Goal: Task Accomplishment & Management: Manage account settings

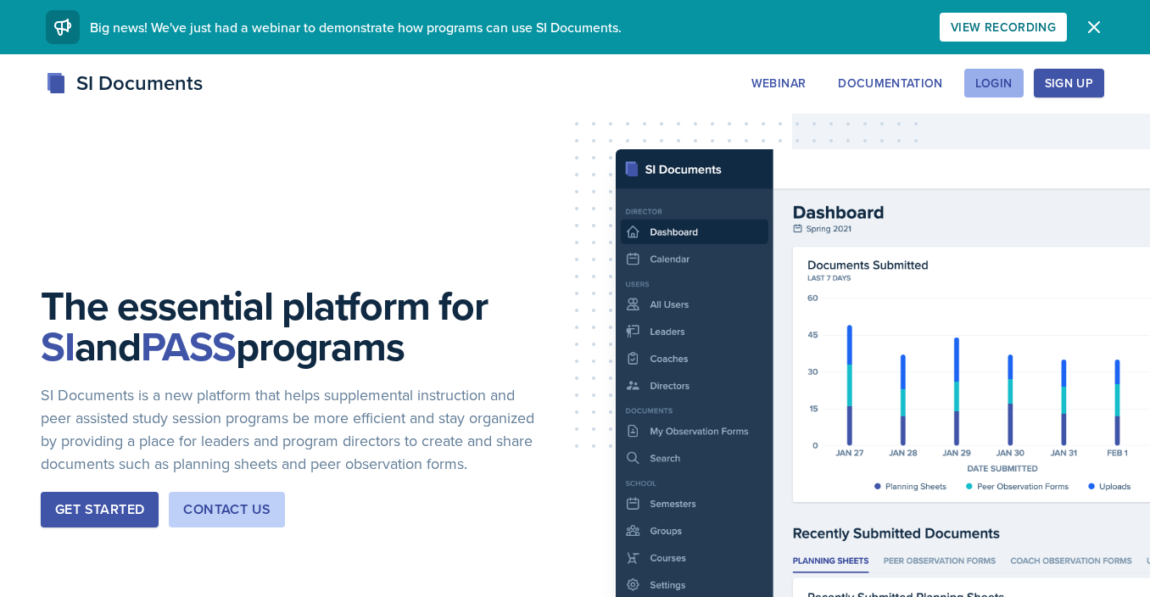
click at [993, 90] on div "Login" at bounding box center [993, 83] width 37 height 14
click at [999, 86] on div "Login" at bounding box center [993, 83] width 37 height 14
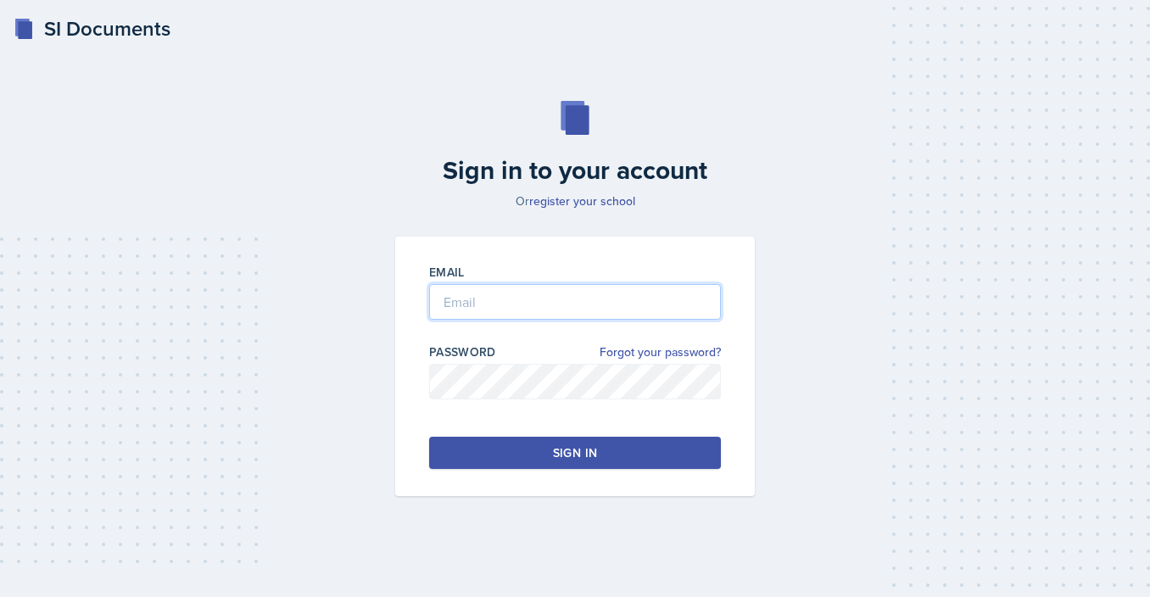
click at [611, 292] on input "email" at bounding box center [575, 302] width 292 height 36
type input "[EMAIL_ADDRESS][DOMAIN_NAME]"
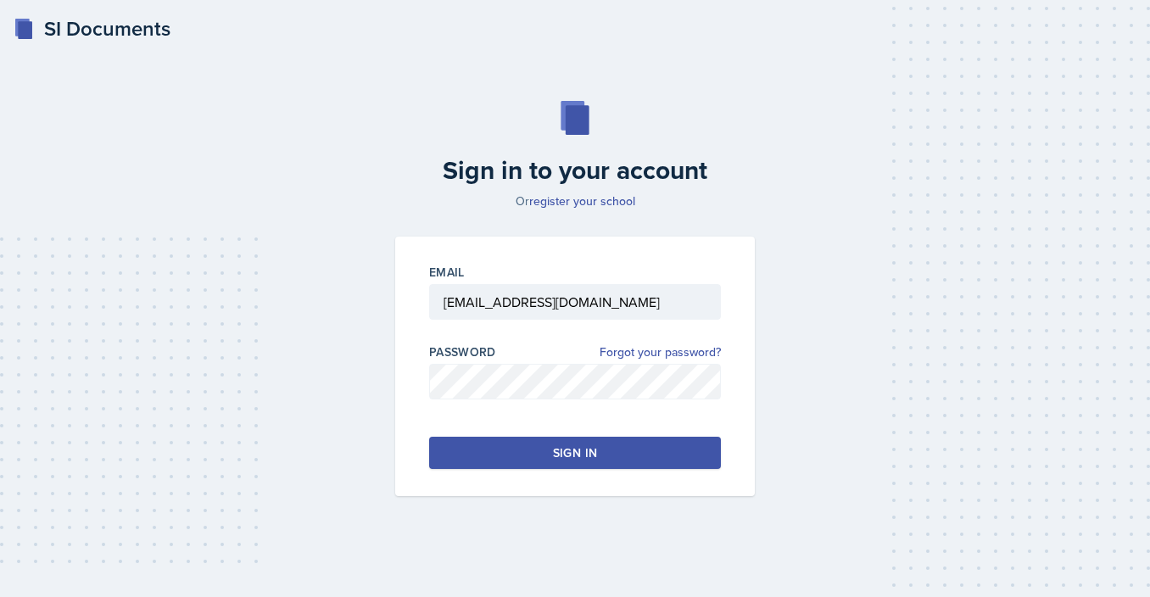
click at [555, 439] on button "Sign in" at bounding box center [575, 453] width 292 height 32
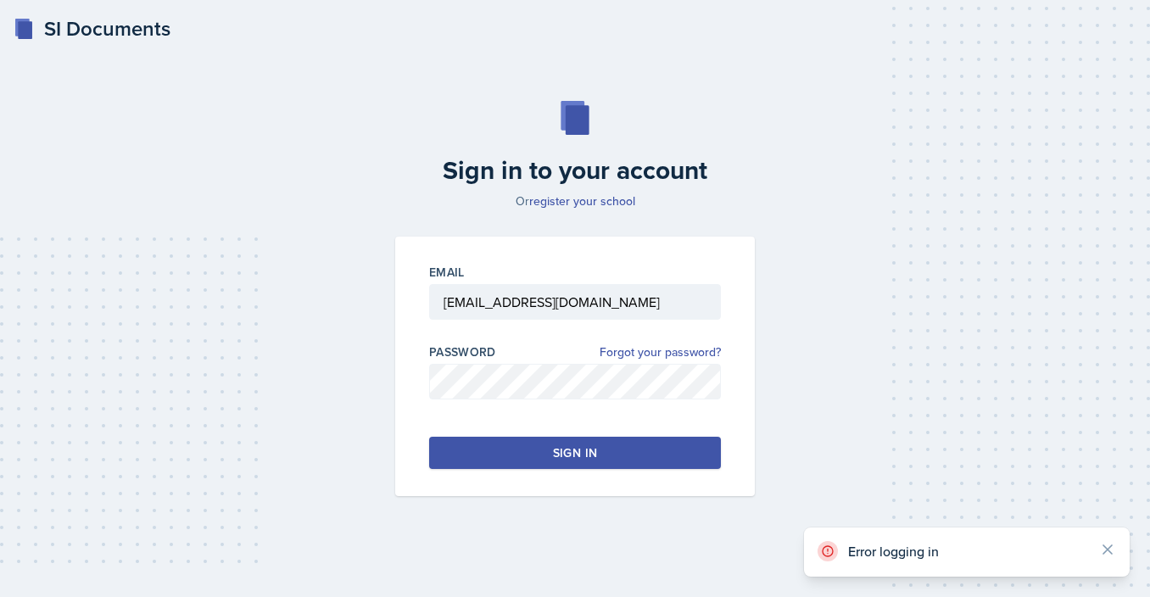
click at [620, 439] on button "Sign in" at bounding box center [575, 453] width 292 height 32
click at [669, 438] on button "Sign in" at bounding box center [575, 453] width 292 height 32
click at [563, 200] on link "register your school" at bounding box center [582, 201] width 106 height 17
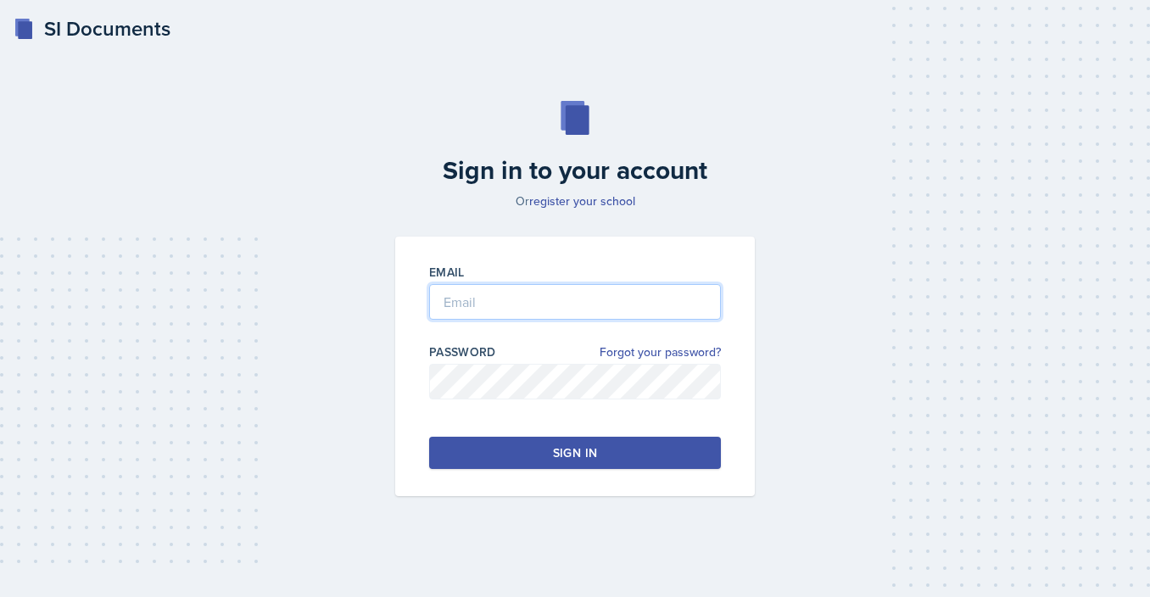
click at [611, 299] on input "email" at bounding box center [575, 302] width 292 height 36
type input "ncorriga@students.kennesaw.edu"
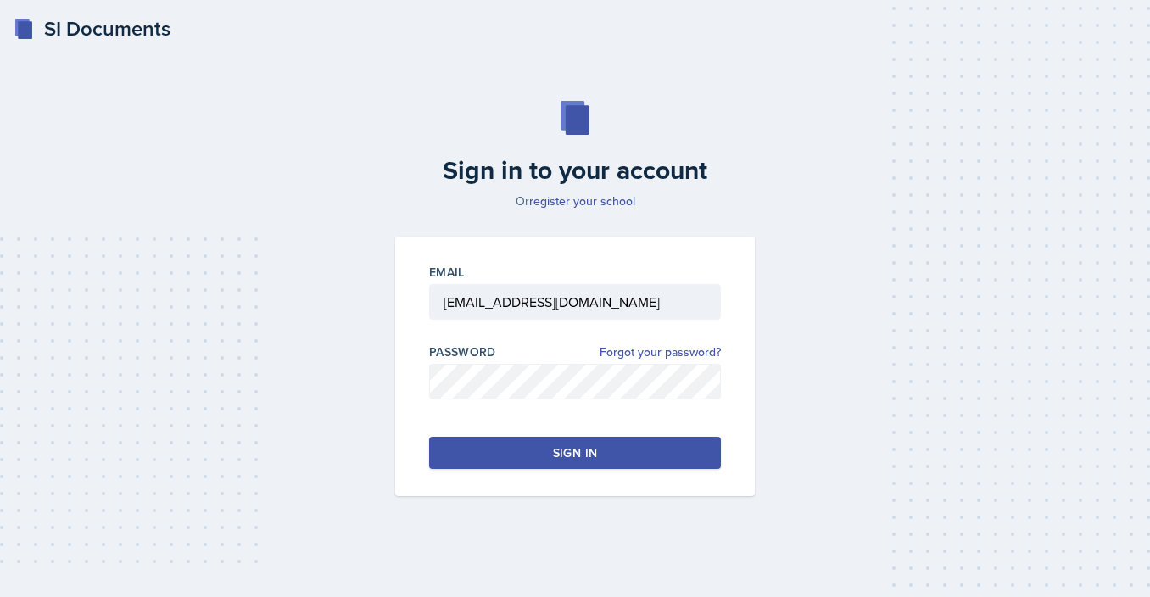
click at [615, 456] on button "Sign in" at bounding box center [575, 453] width 292 height 32
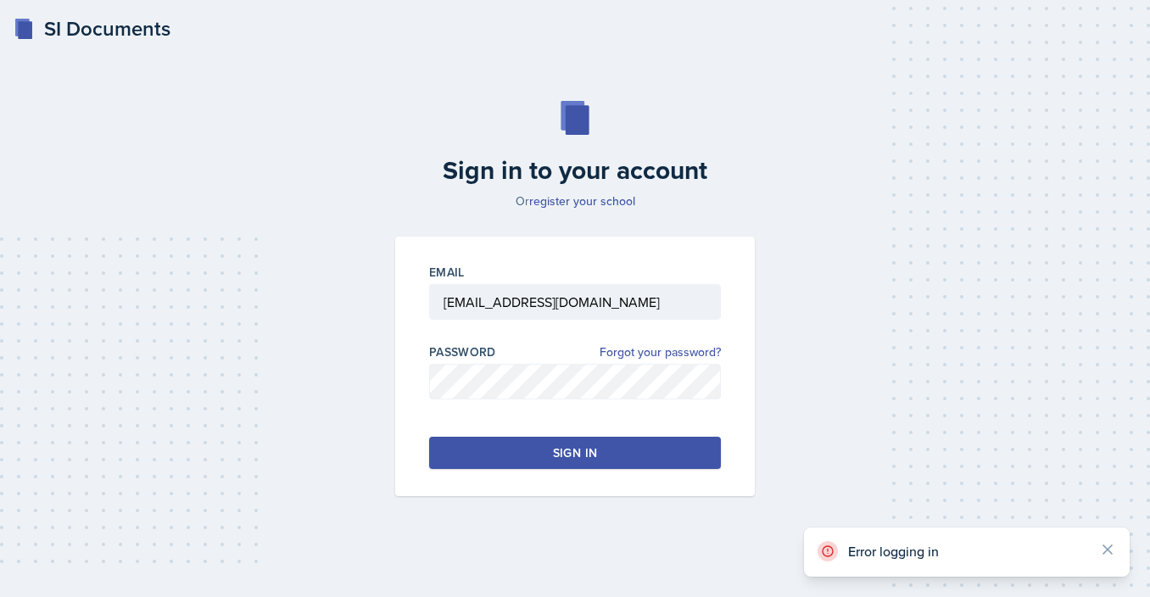
click at [566, 446] on div "Sign in" at bounding box center [575, 452] width 44 height 17
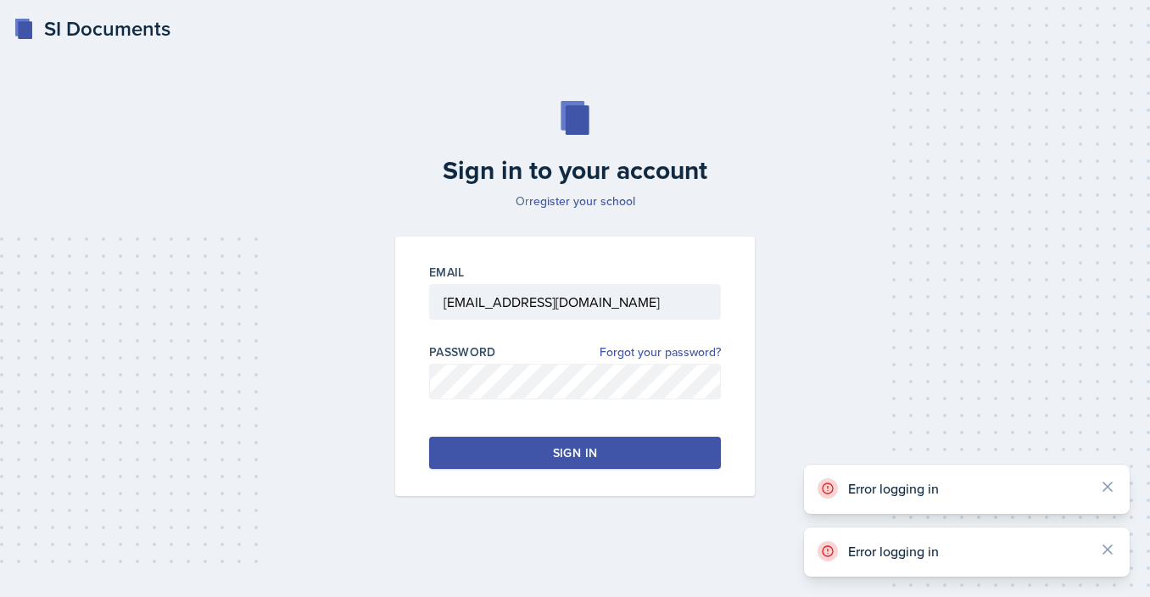
click at [555, 450] on div "Sign in" at bounding box center [575, 452] width 44 height 17
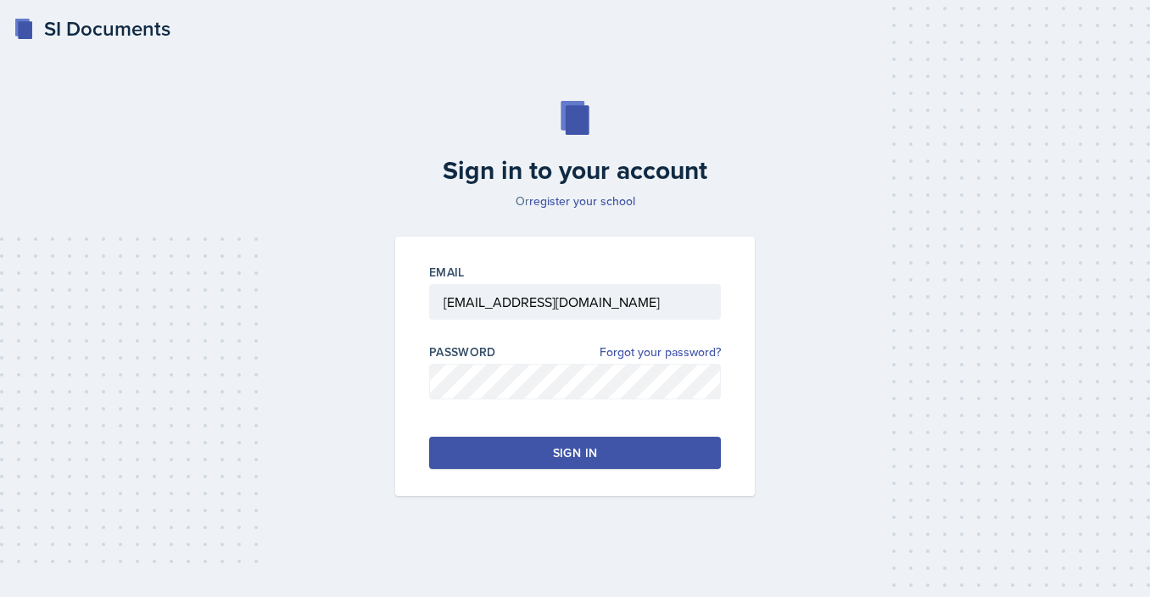
click at [598, 441] on button "Sign in" at bounding box center [575, 453] width 292 height 32
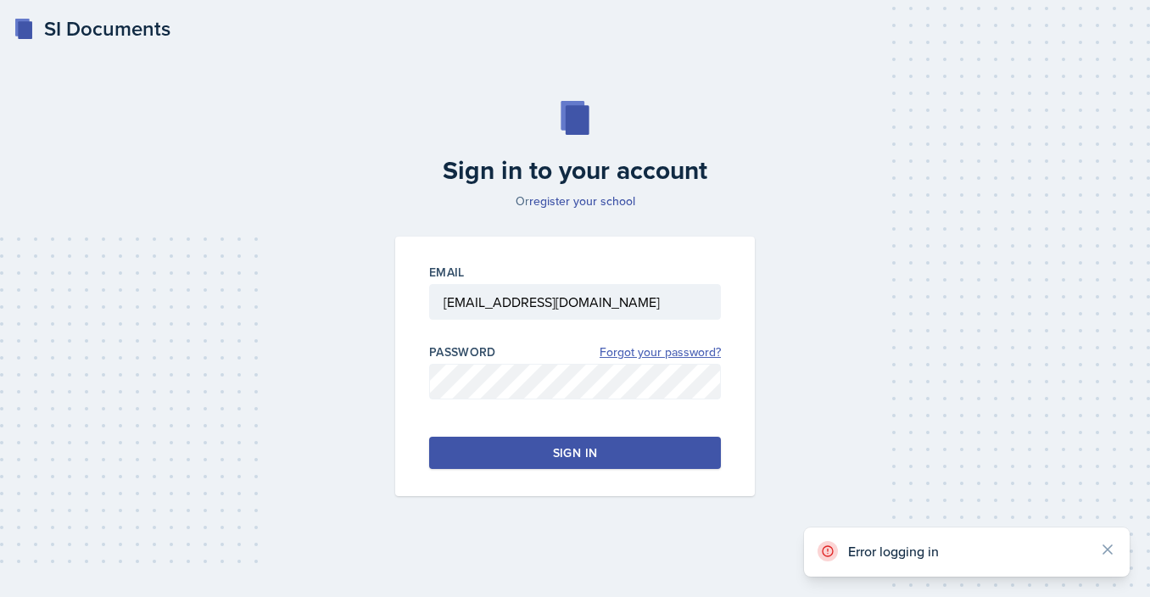
click at [639, 354] on link "Forgot your password?" at bounding box center [660, 352] width 121 height 18
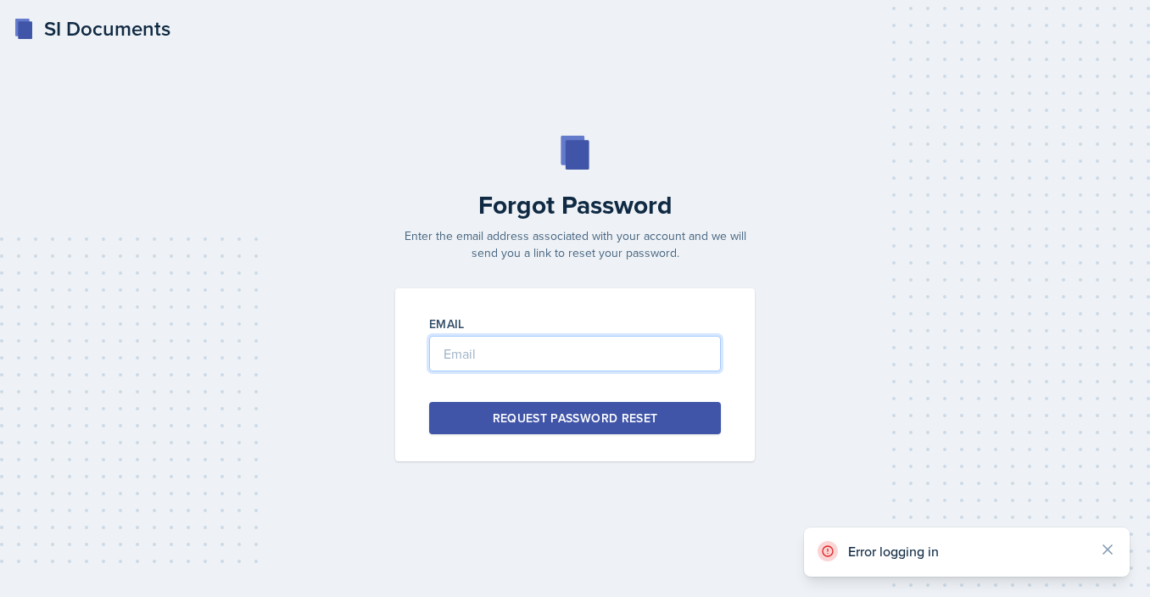
click at [472, 348] on input "email" at bounding box center [575, 354] width 292 height 36
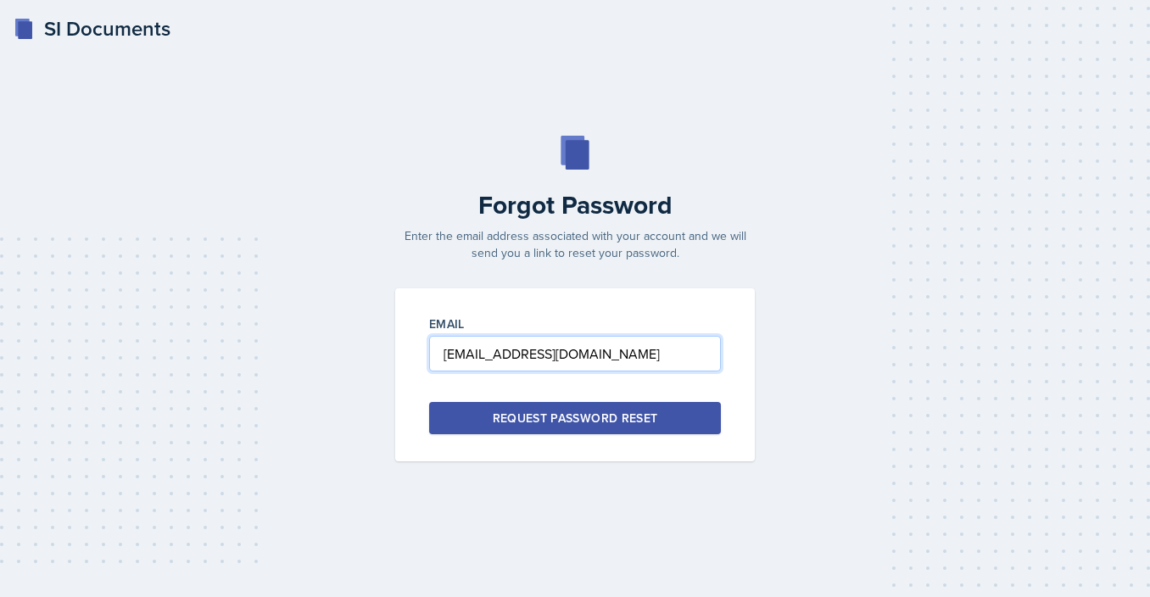
type input "ncorriga@students.kennesaw.edu"
click at [472, 412] on button "Request Password Reset" at bounding box center [575, 418] width 292 height 32
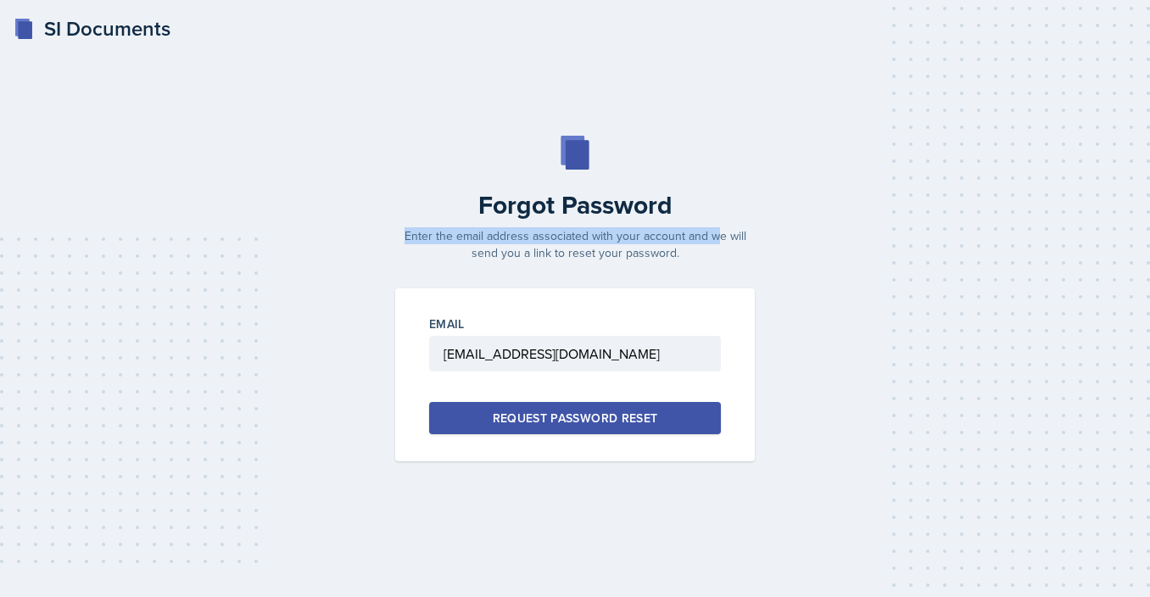
drag, startPoint x: 407, startPoint y: 236, endPoint x: 720, endPoint y: 235, distance: 312.9
click at [720, 235] on p "Enter the email address associated with your account and we will send you a lin…" at bounding box center [575, 244] width 380 height 34
drag, startPoint x: 533, startPoint y: 255, endPoint x: 661, endPoint y: 255, distance: 128.9
click at [661, 255] on p "Enter the email address associated with your account and we will send you a lin…" at bounding box center [575, 244] width 380 height 34
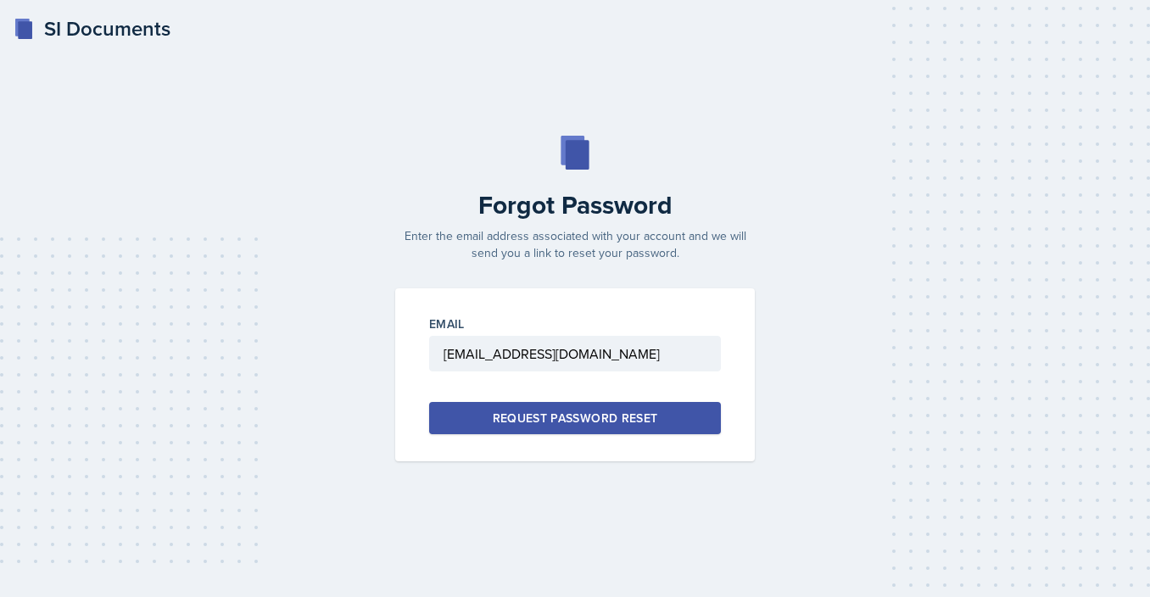
click at [628, 418] on div "Request Password Reset" at bounding box center [575, 418] width 165 height 17
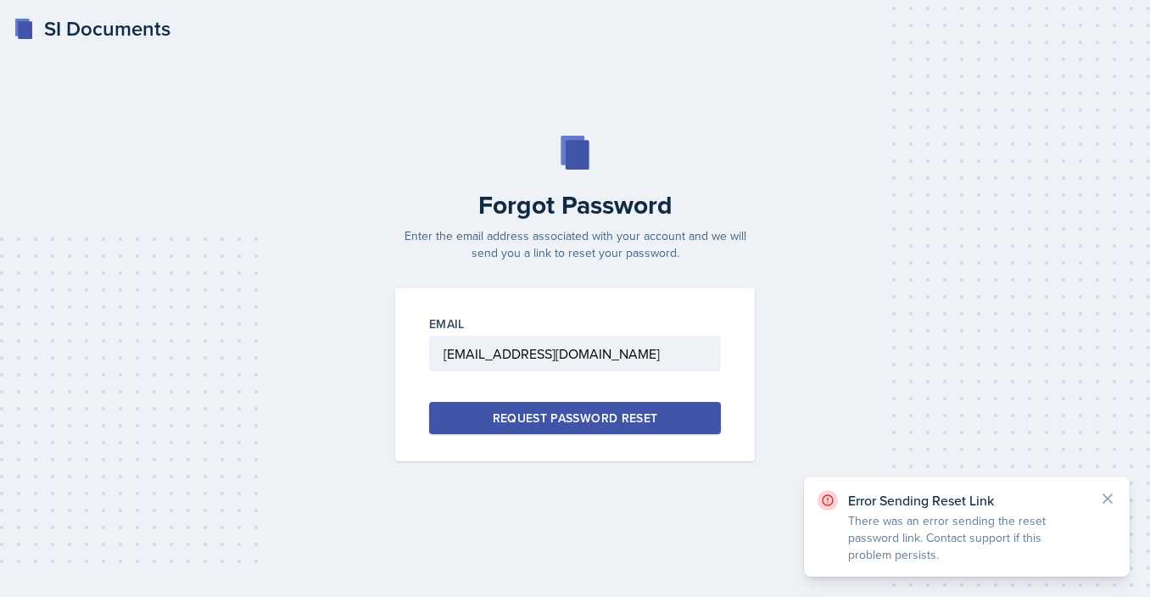
click at [650, 420] on div "Request Password Reset" at bounding box center [575, 418] width 165 height 17
drag, startPoint x: 663, startPoint y: 357, endPoint x: 343, endPoint y: 311, distance: 323.0
click at [429, 336] on input "ncorriga@students.kennesaw.edu" at bounding box center [575, 354] width 292 height 36
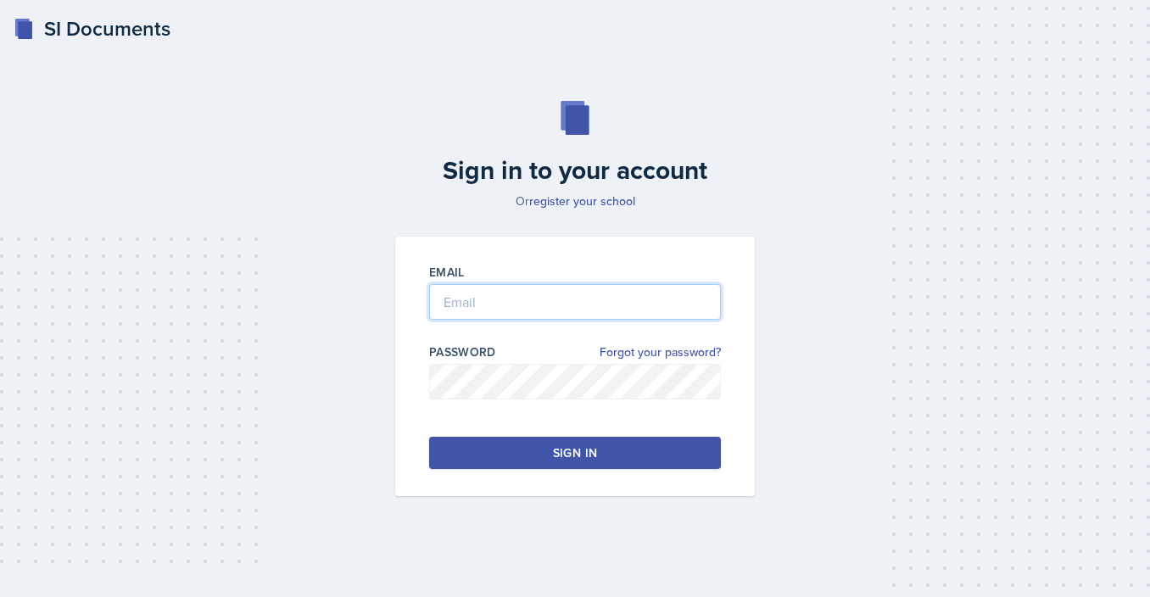
click at [567, 311] on input "email" at bounding box center [575, 302] width 292 height 36
type input "nathanacorrigan@gmail.com"
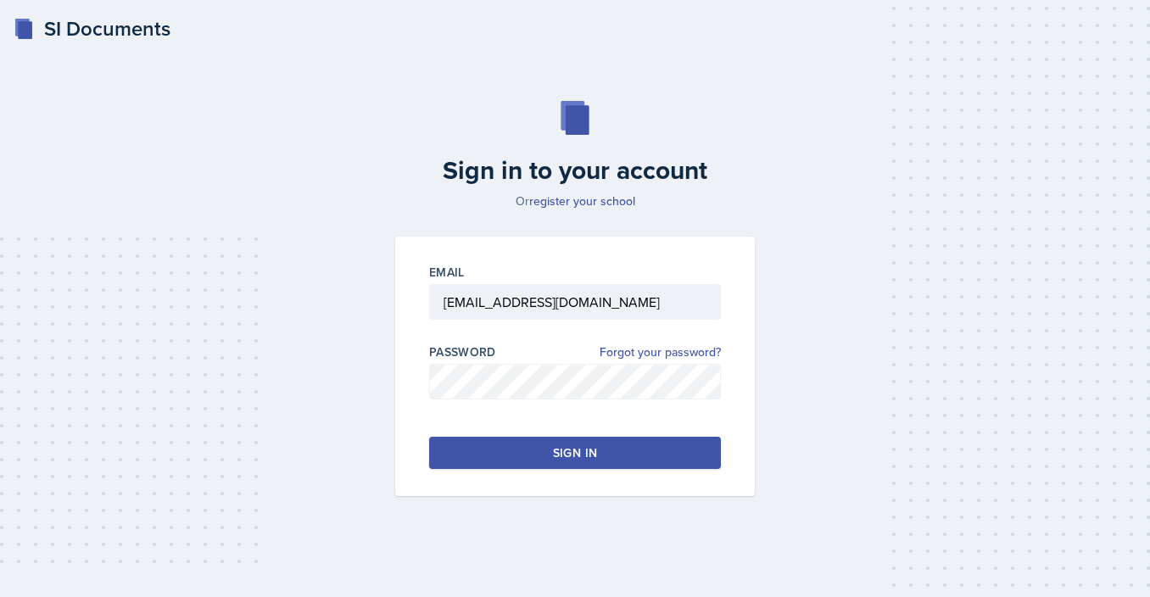
click at [555, 444] on button "Sign in" at bounding box center [575, 453] width 292 height 32
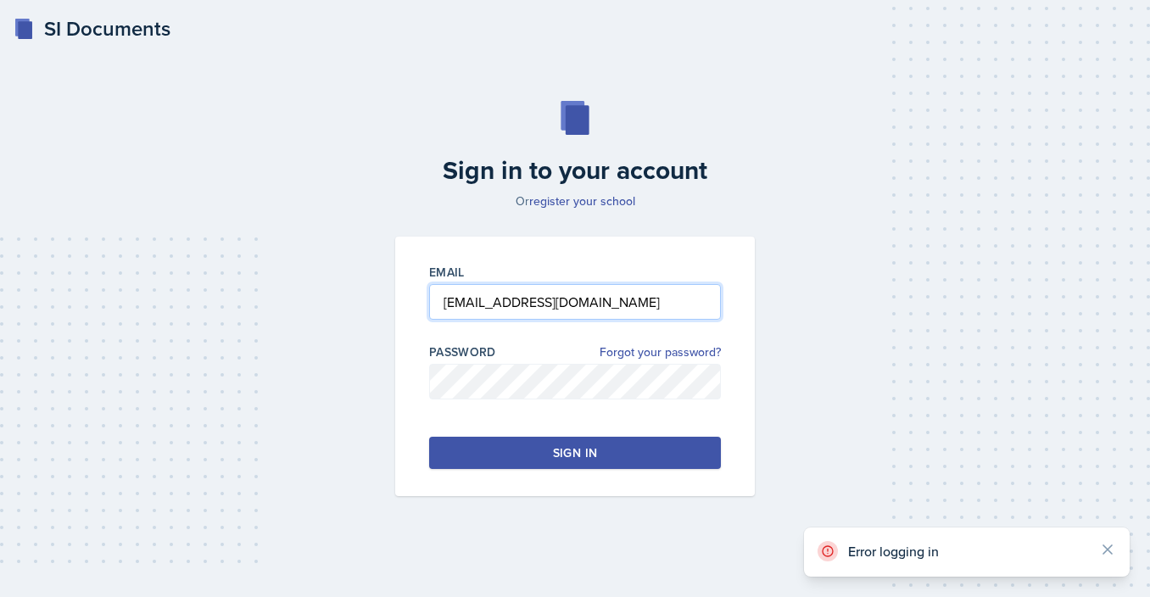
drag, startPoint x: 629, startPoint y: 307, endPoint x: 117, endPoint y: 298, distance: 512.3
click at [429, 298] on input "nathanacorrigan@gmail.com" at bounding box center [575, 302] width 292 height 36
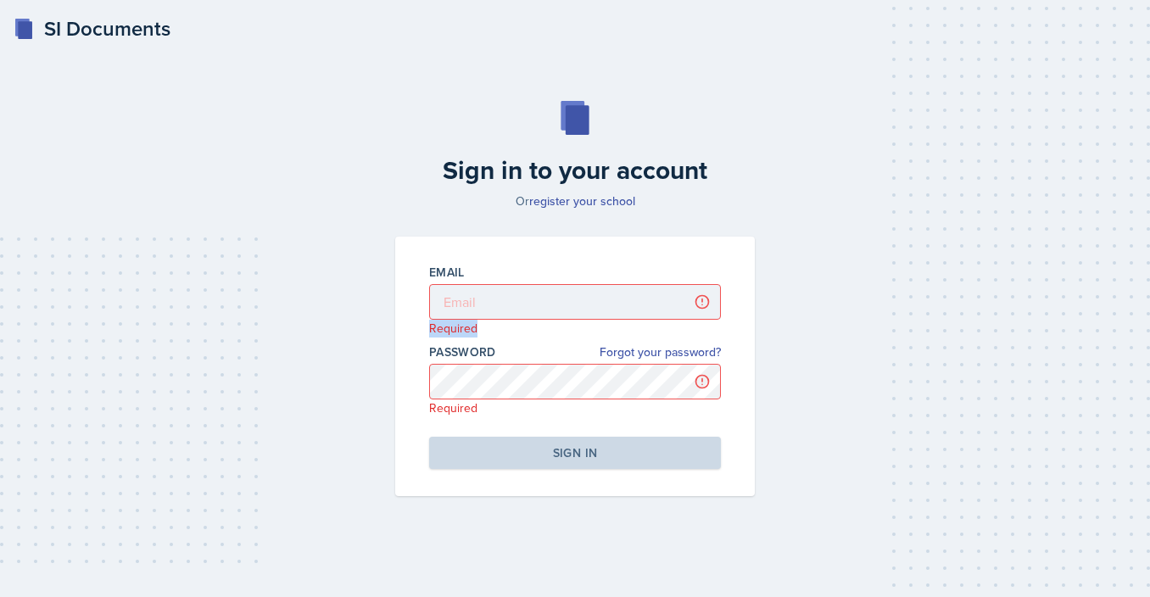
click at [291, 337] on div "Sign in to your account Or register your school Email Required Password Forgot …" at bounding box center [575, 299] width 1096 height 504
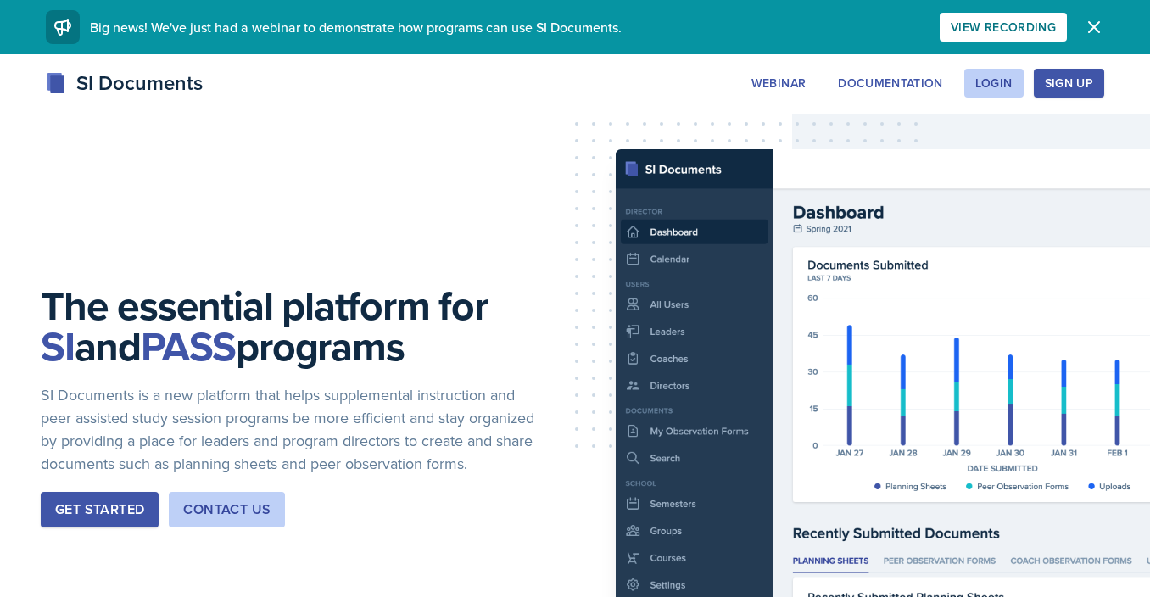
click at [120, 520] on div "Get Started" at bounding box center [99, 509] width 89 height 20
click at [1010, 98] on div "SI Documents Webinar Documentation Login Sign Up Sign Up Login Documentation We…" at bounding box center [574, 83] width 1085 height 31
click at [1011, 92] on button "Login" at bounding box center [993, 83] width 59 height 29
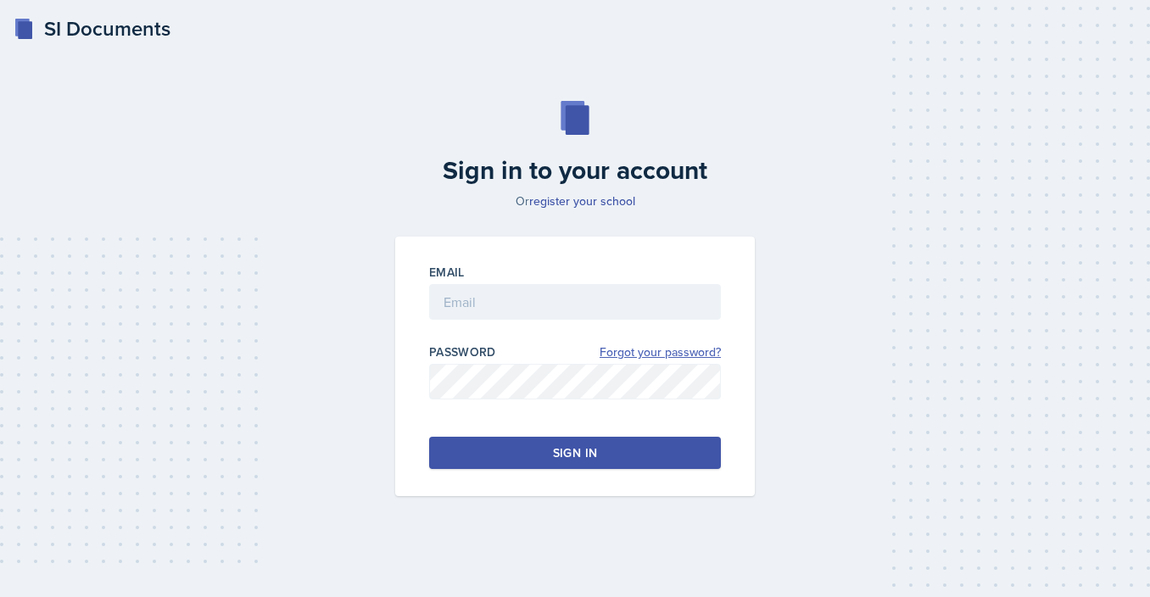
click at [634, 354] on link "Forgot your password?" at bounding box center [660, 352] width 121 height 18
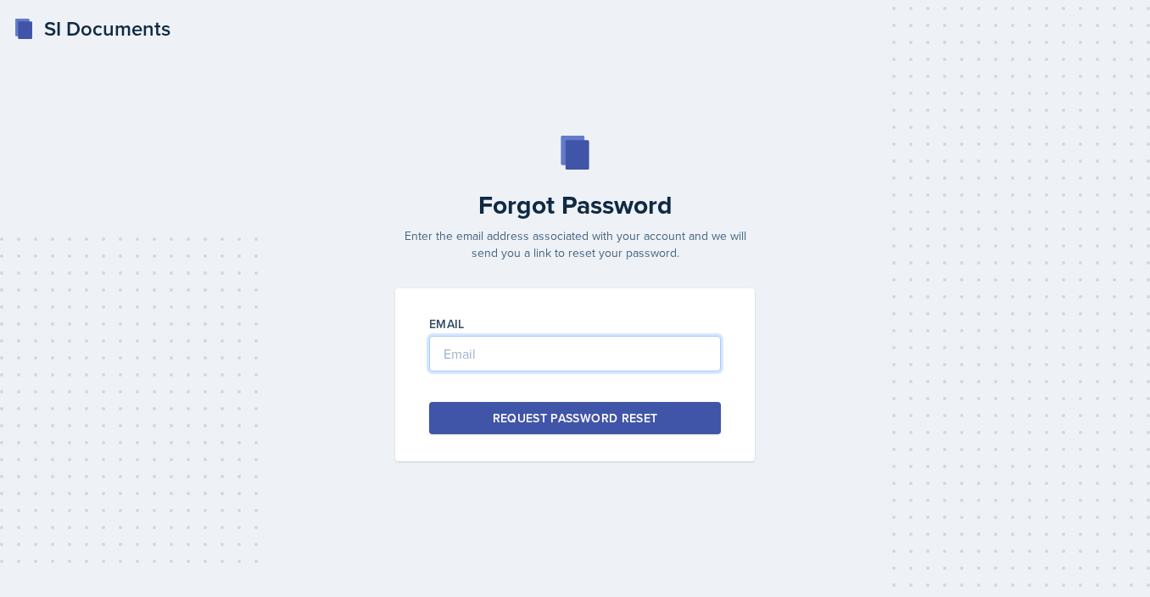
click at [600, 352] on input "email" at bounding box center [575, 354] width 292 height 36
type input "ncorriga@students.kennesaw.edu"
click at [615, 436] on div "Email ncorriga@students.kennesaw.edu Request Password Reset" at bounding box center [575, 374] width 360 height 173
click at [619, 421] on div "Request Password Reset" at bounding box center [575, 418] width 165 height 17
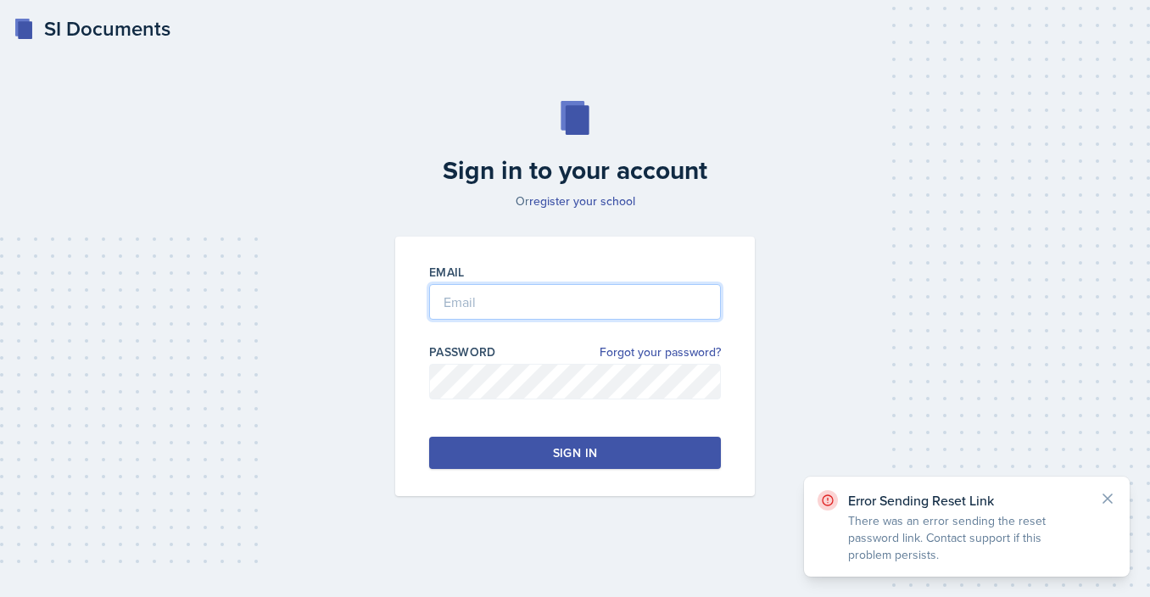
click at [531, 312] on input "email" at bounding box center [575, 302] width 292 height 36
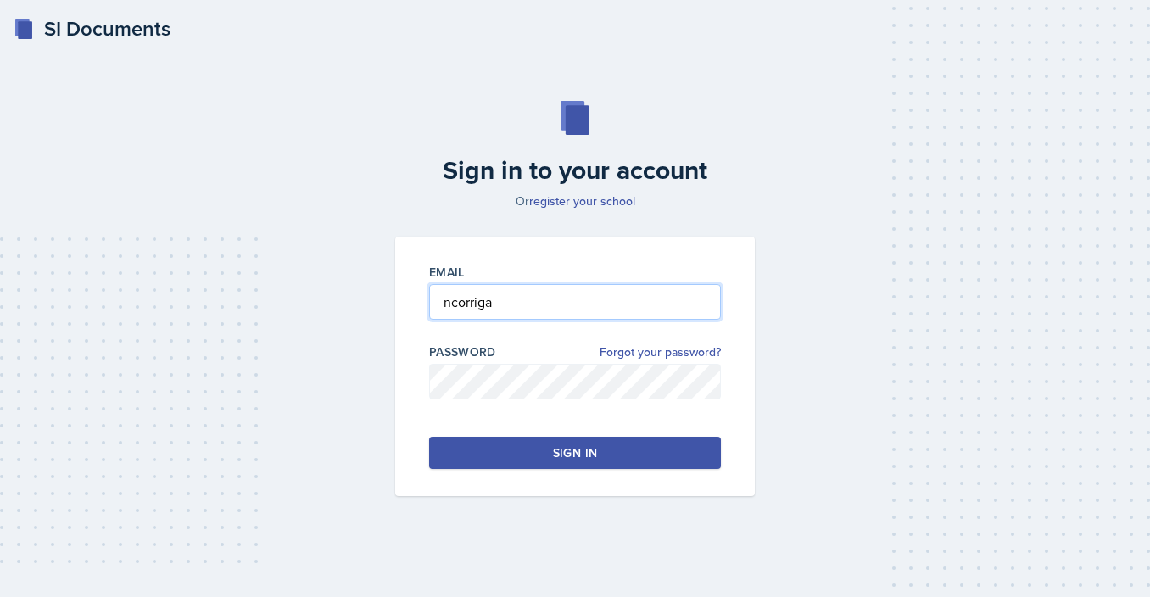
type input "ncorriga"
click at [580, 474] on div "Email ncorriga Password Forgot your password? Sign in" at bounding box center [575, 366] width 360 height 259
click at [583, 453] on div "Sign in" at bounding box center [575, 452] width 44 height 17
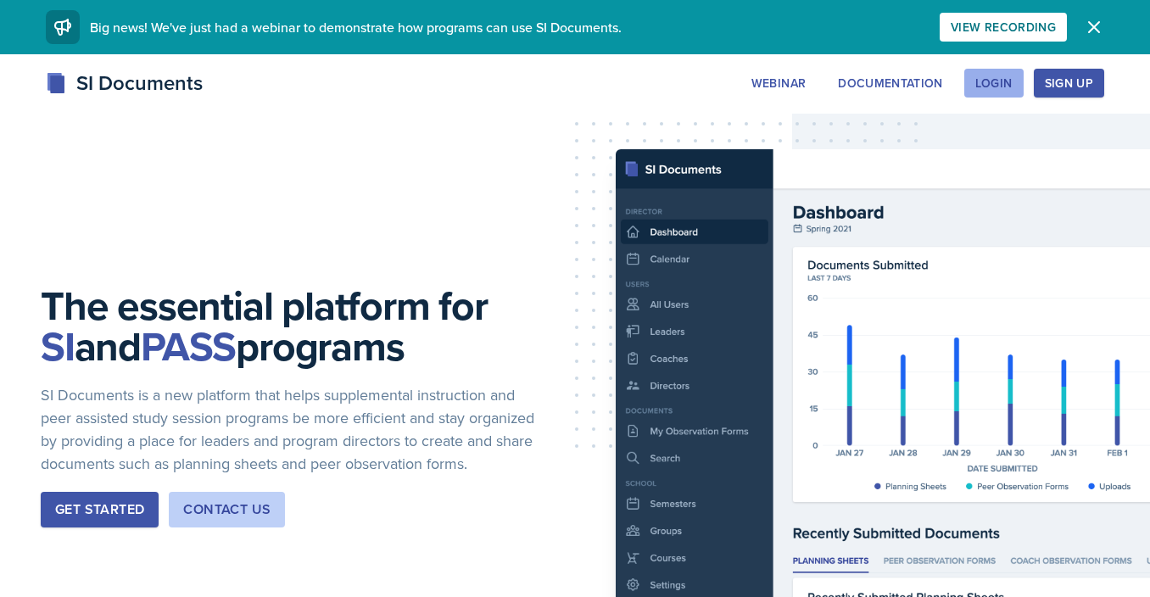
click at [979, 76] on div "Login" at bounding box center [993, 83] width 37 height 14
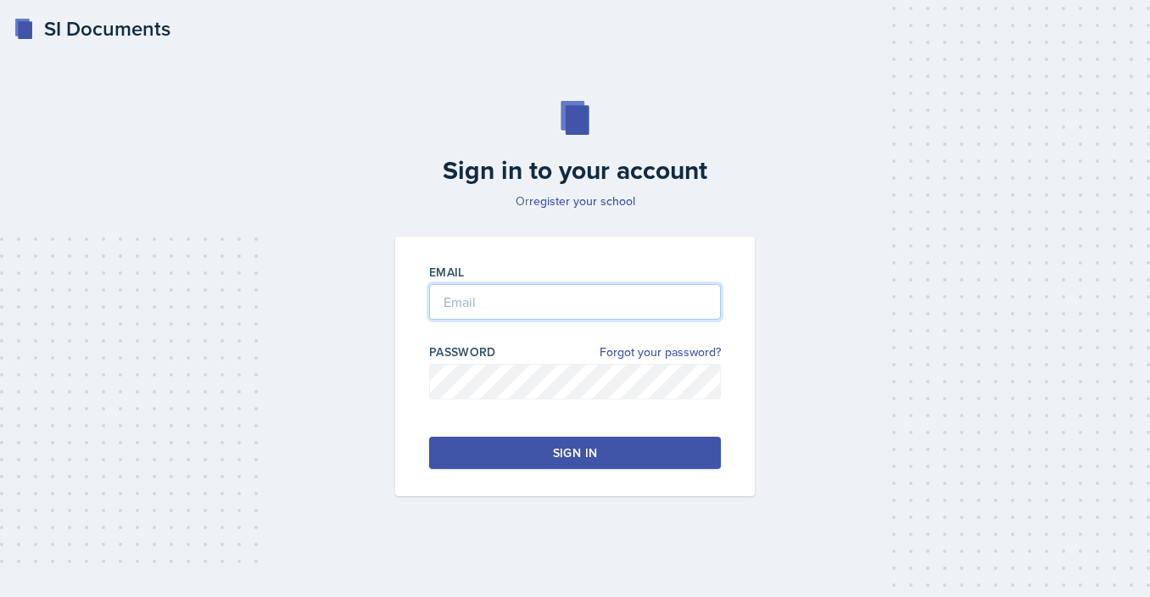
click at [484, 310] on input "email" at bounding box center [575, 302] width 292 height 36
type input "ncorriga"
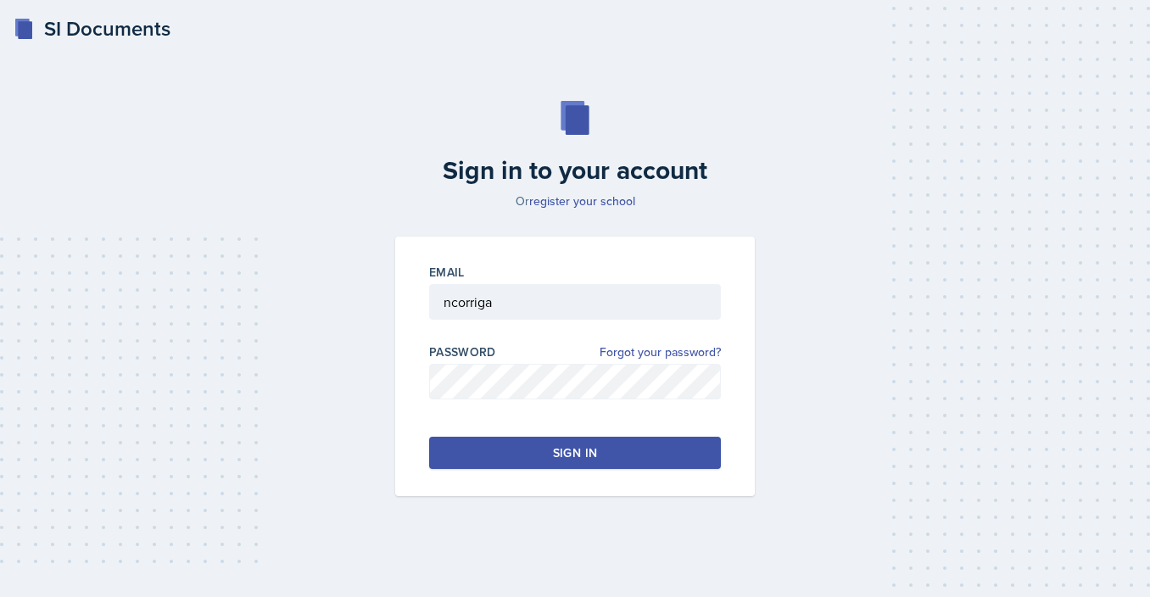
click at [465, 445] on button "Sign in" at bounding box center [575, 453] width 292 height 32
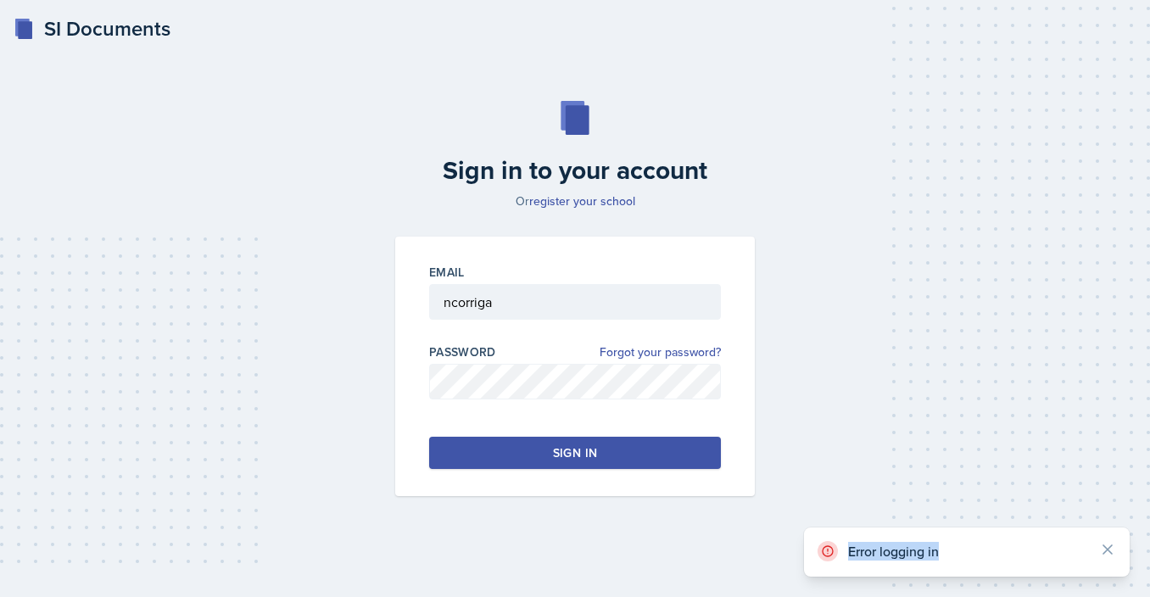
drag, startPoint x: 951, startPoint y: 551, endPoint x: 844, endPoint y: 555, distance: 106.9
click at [844, 555] on div "Error logging in" at bounding box center [967, 552] width 299 height 22
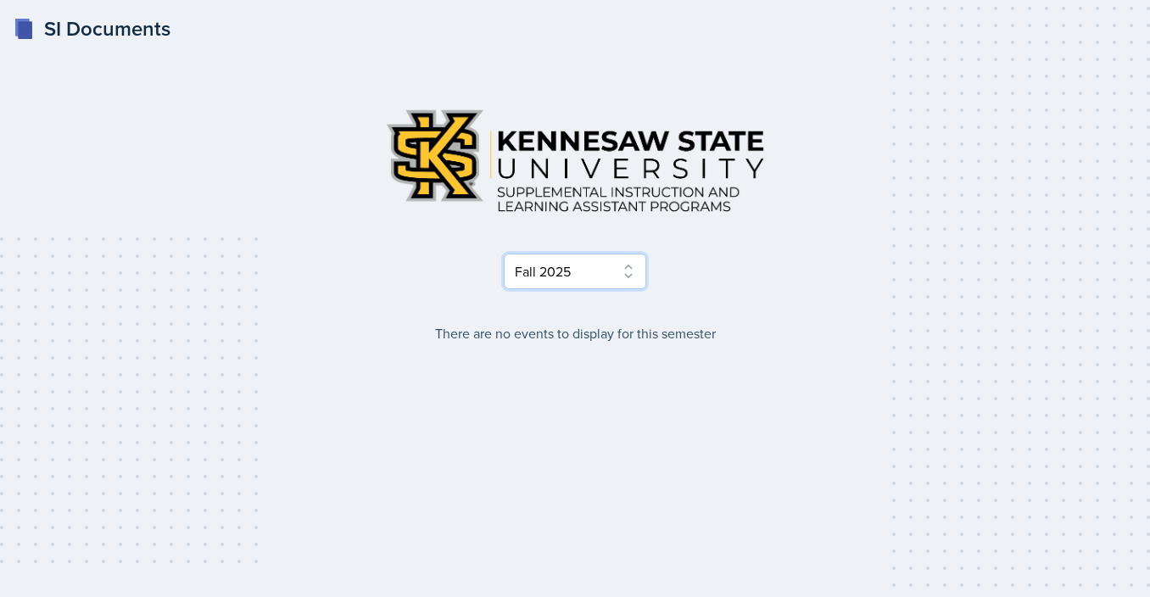
click at [504, 254] on select "Select Semester Fall 2025 Summer 2025 Spring 2025 Fall 2024 Summer 2024 Spring …" at bounding box center [575, 272] width 142 height 36
click option "Spring 2025" at bounding box center [0, 0] width 0 height 0
click option "Spring 2023" at bounding box center [0, 0] width 0 height 0
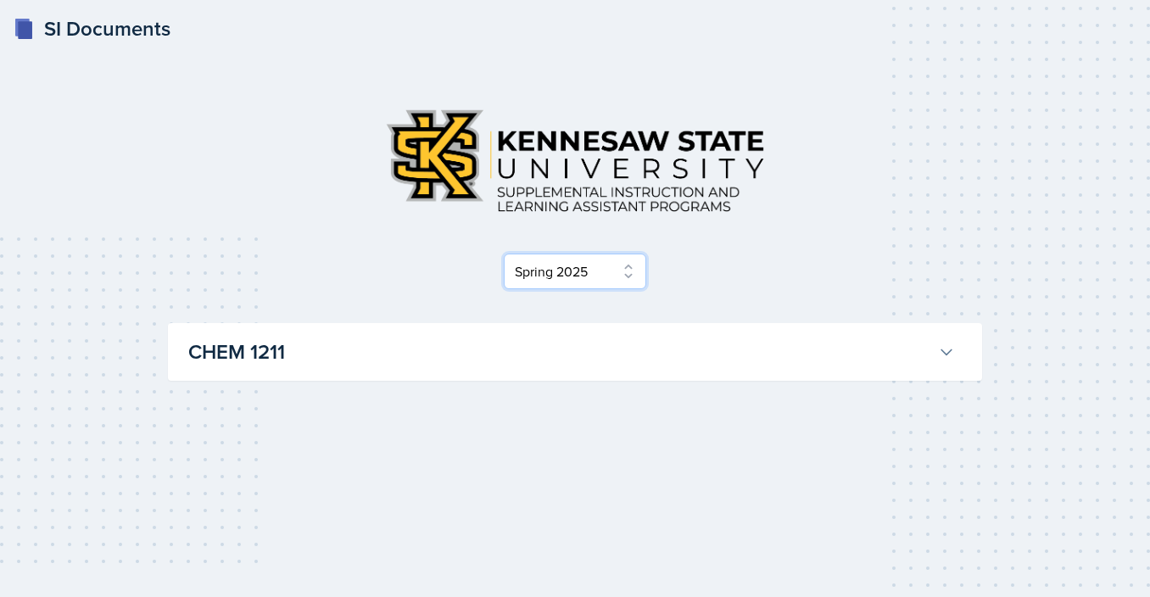
click option "Spring 2025" at bounding box center [0, 0] width 0 height 0
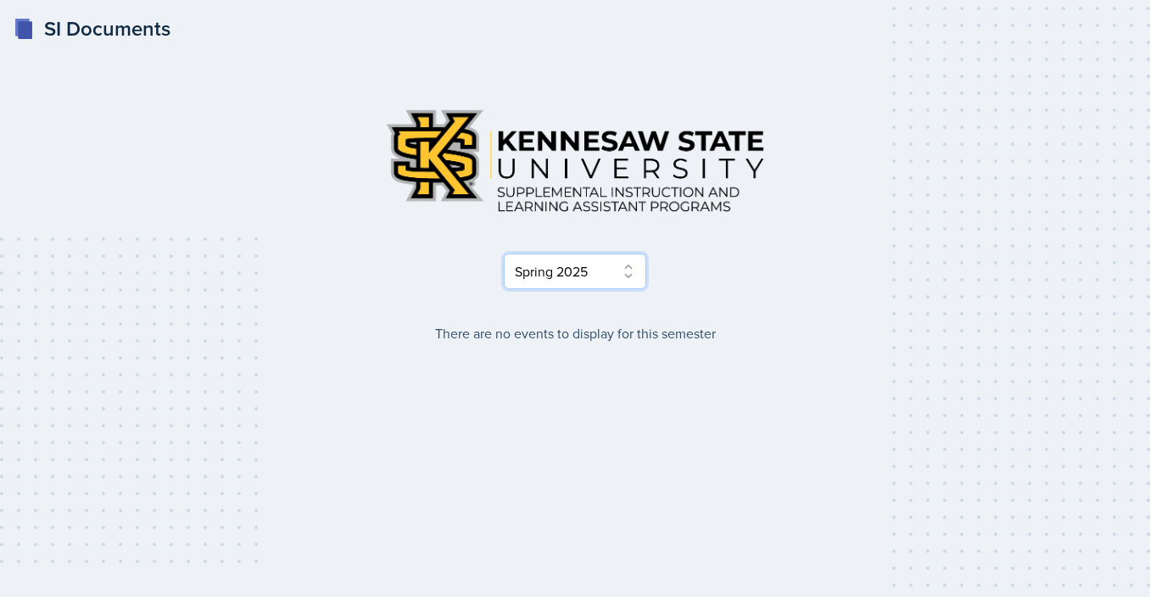
select select "a8ed5ca7-d3a3-44eb-ad59-ceca828f7d72"
click option "Fall 2024" at bounding box center [0, 0] width 0 height 0
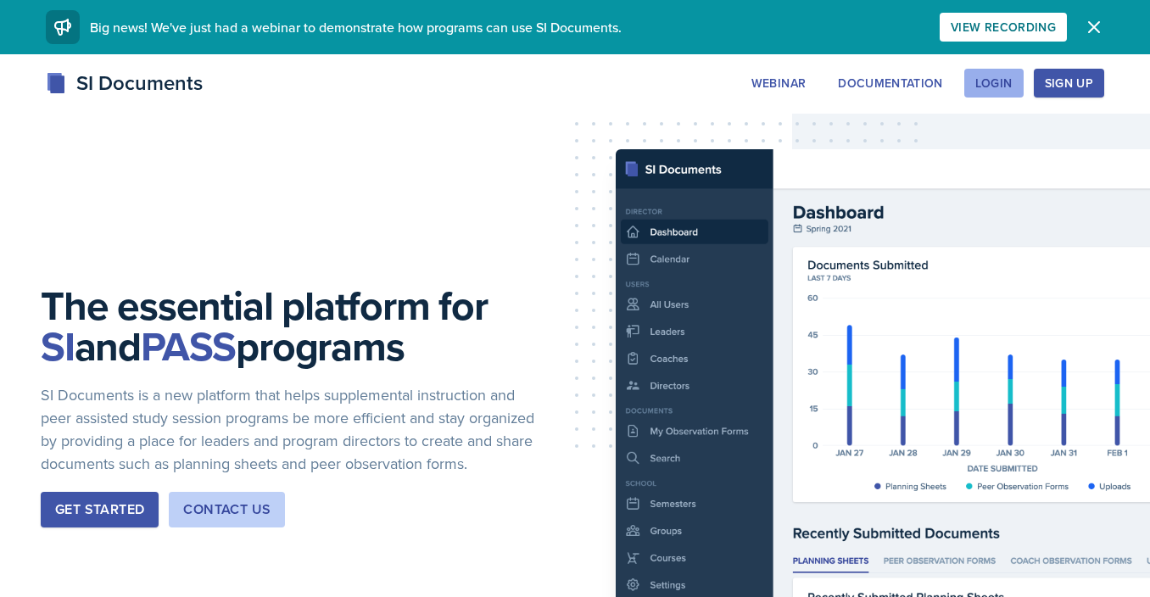
click at [979, 83] on div "Login" at bounding box center [993, 83] width 37 height 14
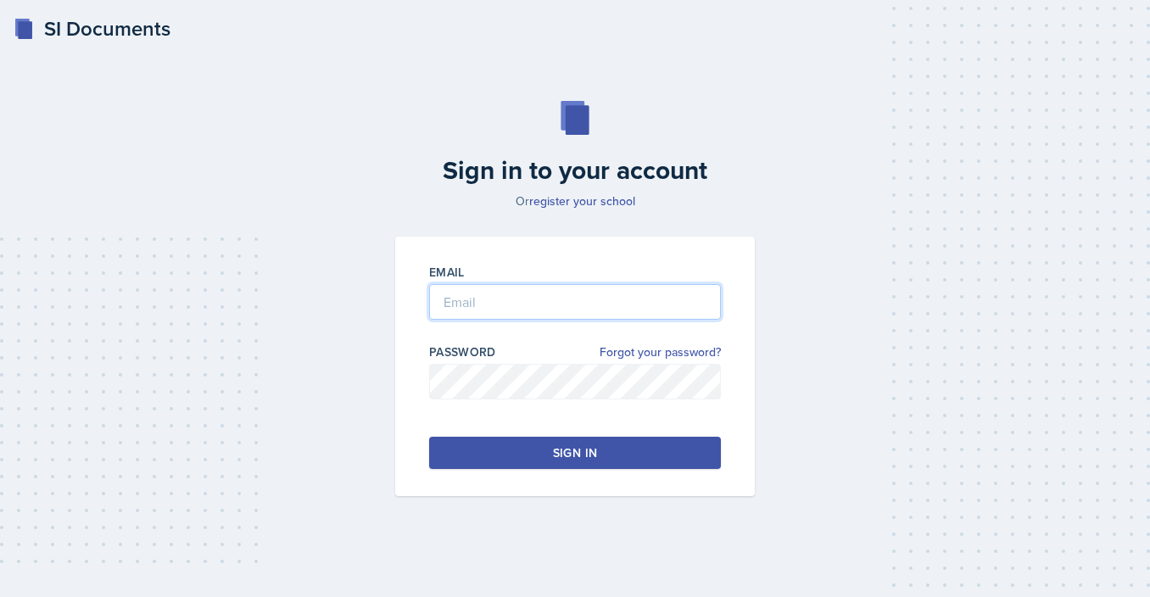
click at [616, 300] on input "email" at bounding box center [575, 302] width 292 height 36
type input "[EMAIL_ADDRESS][DOMAIN_NAME]"
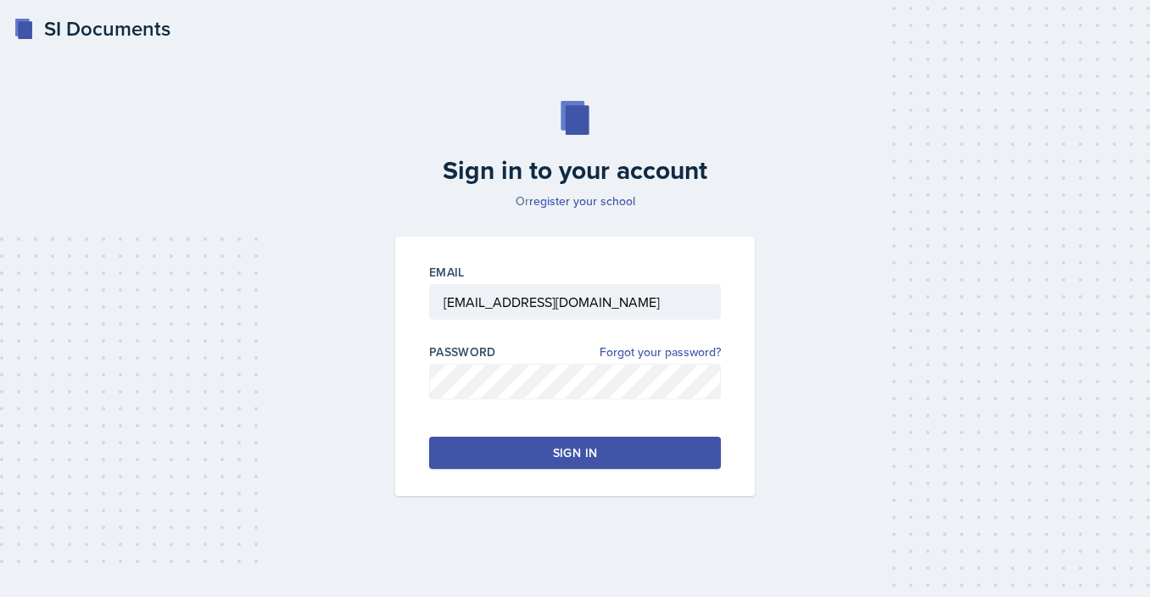
click at [714, 452] on button "Sign in" at bounding box center [575, 453] width 292 height 32
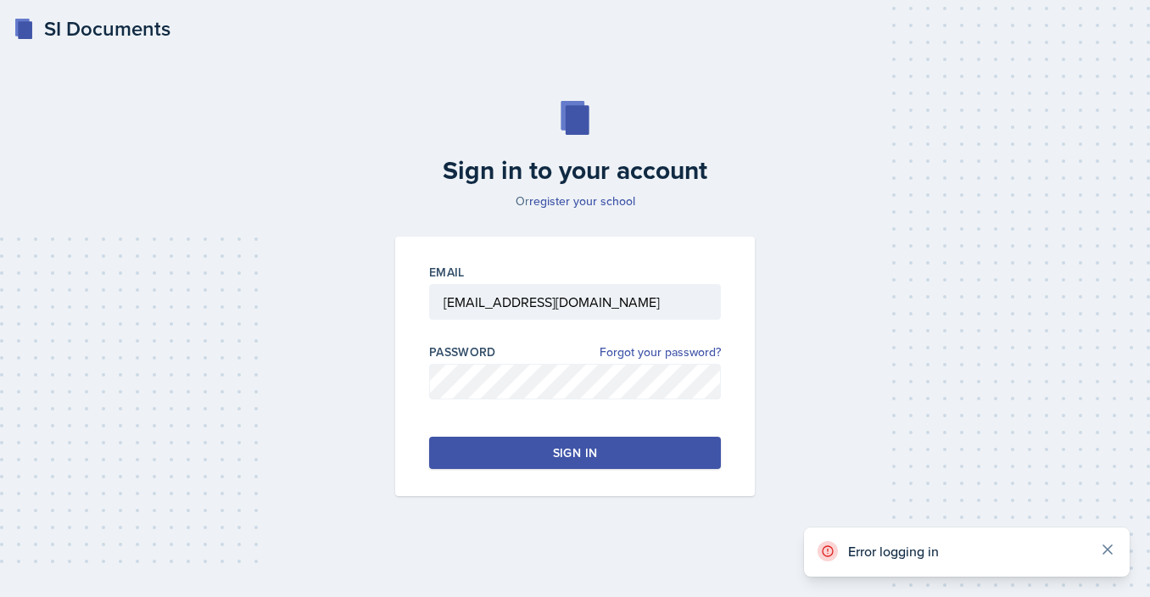
click at [1102, 551] on icon at bounding box center [1107, 549] width 17 height 17
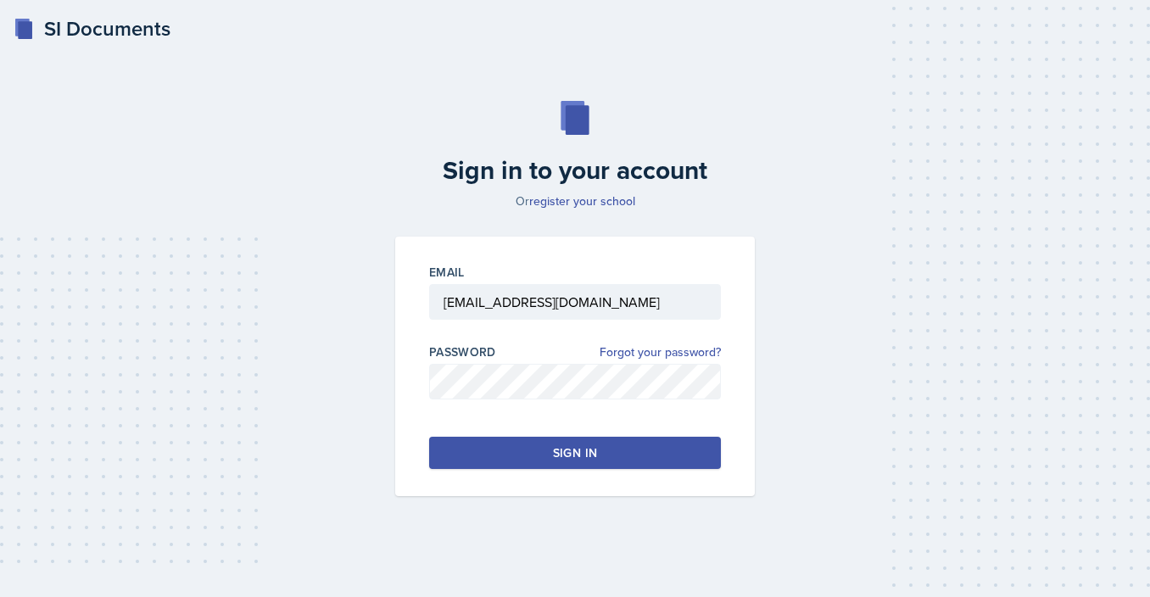
click at [462, 449] on button "Sign in" at bounding box center [575, 453] width 292 height 32
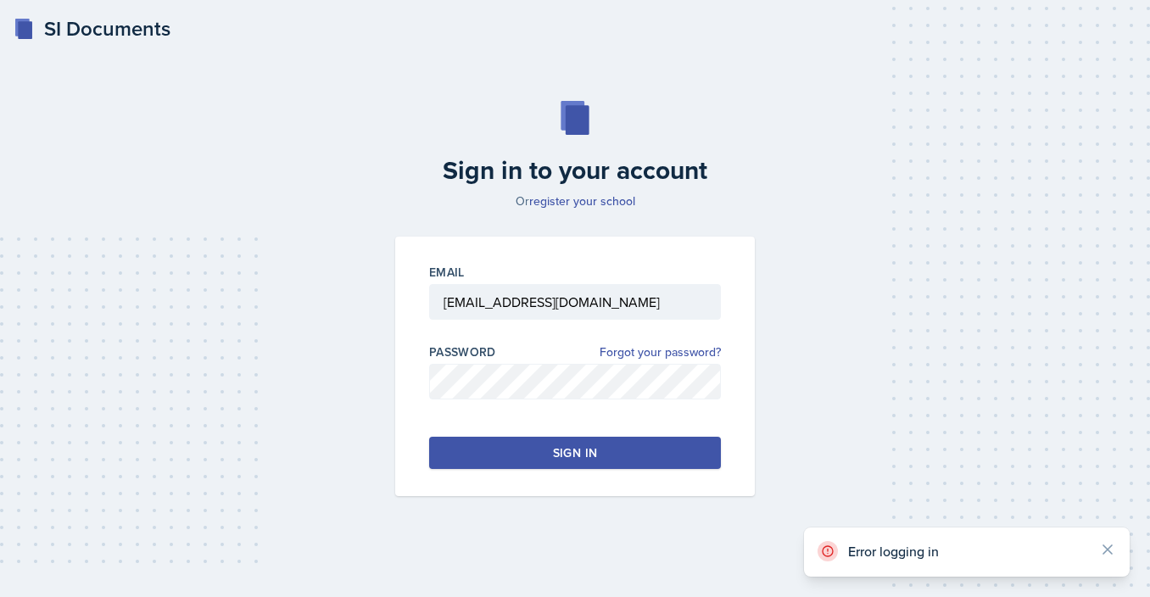
click at [638, 454] on button "Sign in" at bounding box center [575, 453] width 292 height 32
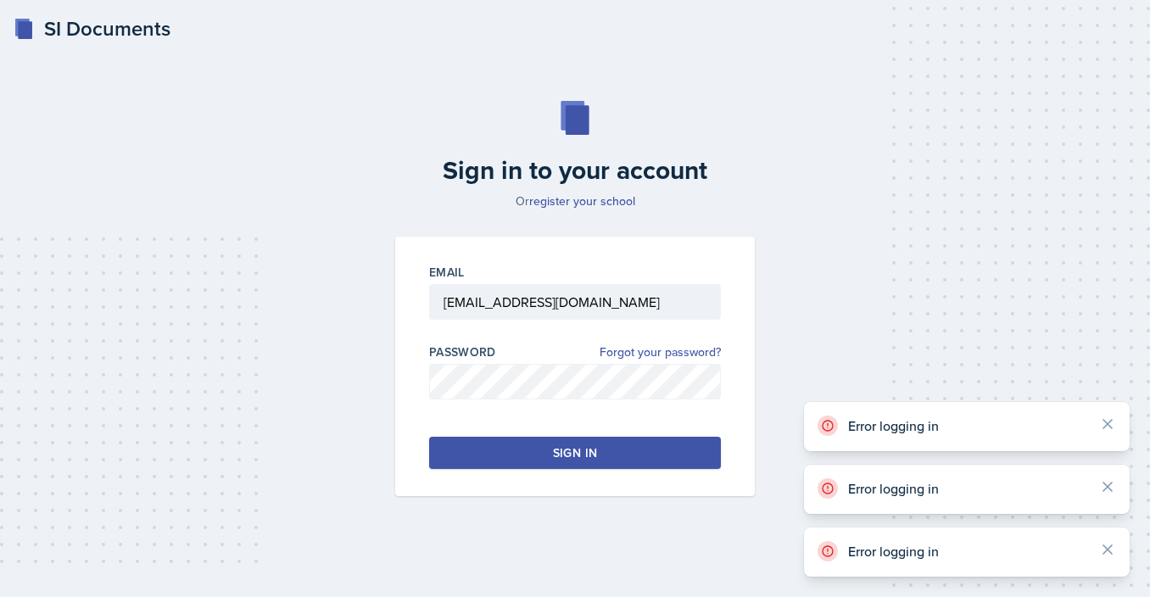
click at [638, 454] on button "Sign in" at bounding box center [575, 453] width 292 height 32
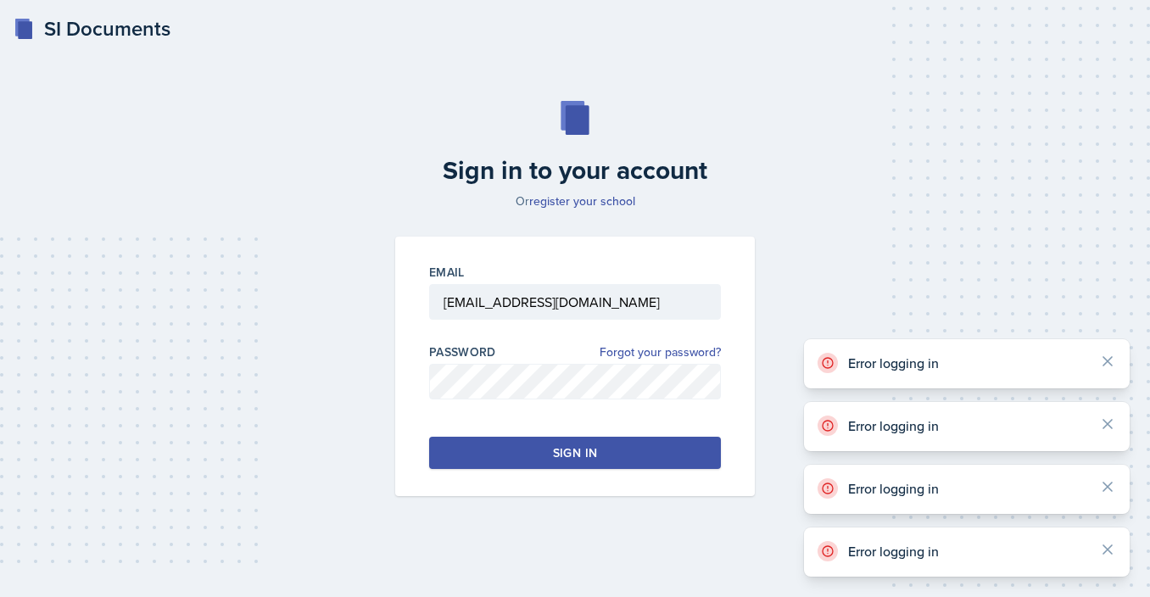
click at [638, 454] on button "Sign in" at bounding box center [575, 453] width 292 height 32
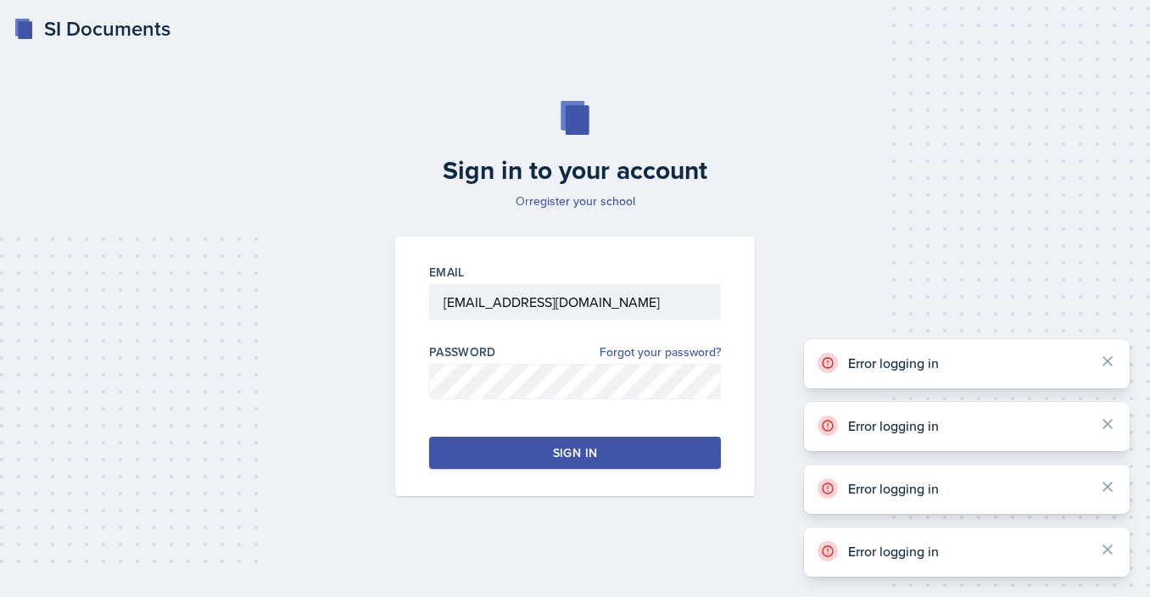
click at [638, 454] on button "Sign in" at bounding box center [575, 453] width 292 height 32
